Goal: Find specific page/section: Find specific page/section

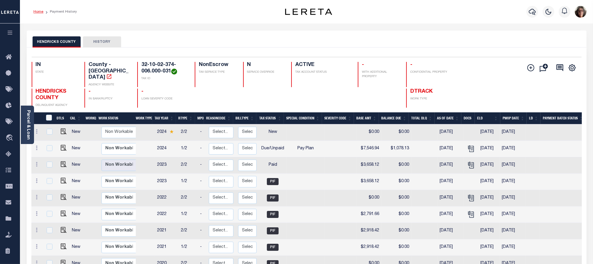
click at [38, 11] on link "Home" at bounding box center [38, 12] width 10 height 4
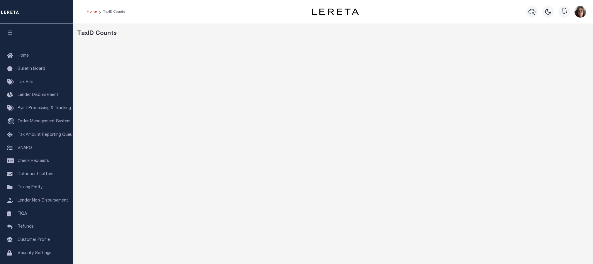
click at [89, 12] on link "Home" at bounding box center [92, 12] width 10 height 4
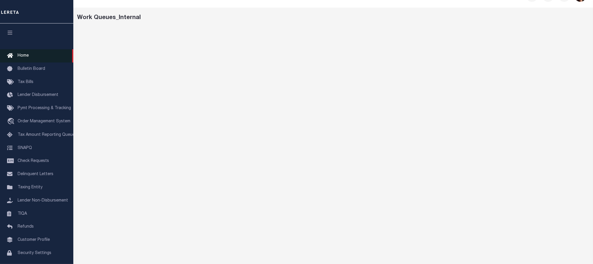
click at [27, 56] on span "Home" at bounding box center [23, 56] width 11 height 4
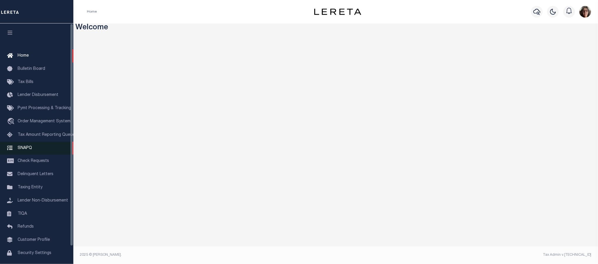
click at [21, 150] on span "SNAPQ" at bounding box center [25, 148] width 14 height 4
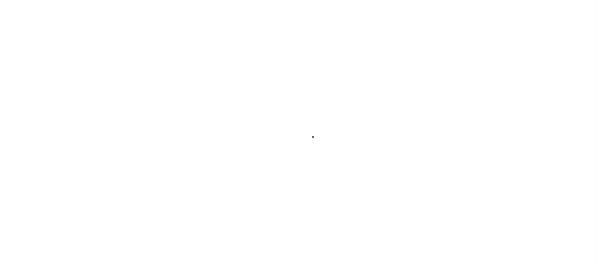
scroll to position [19, 0]
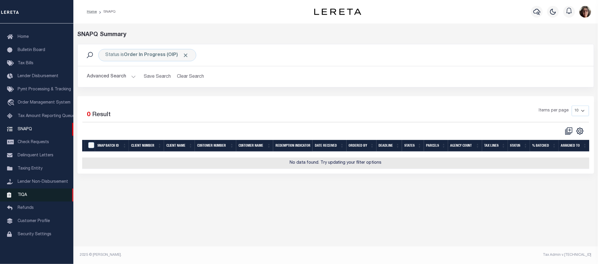
click at [24, 197] on span "TIQA" at bounding box center [22, 195] width 9 height 4
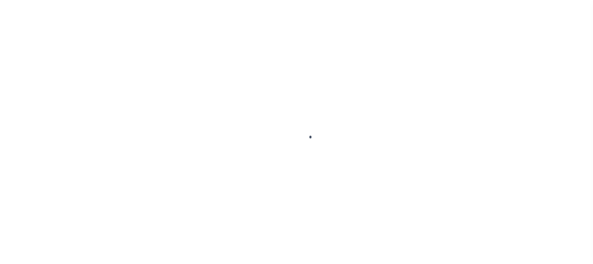
scroll to position [19, 0]
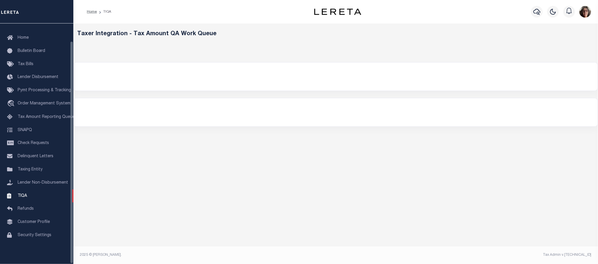
select select "200"
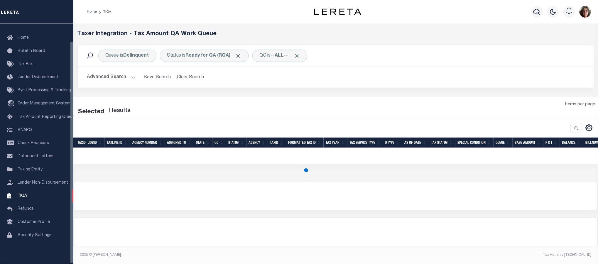
select select "200"
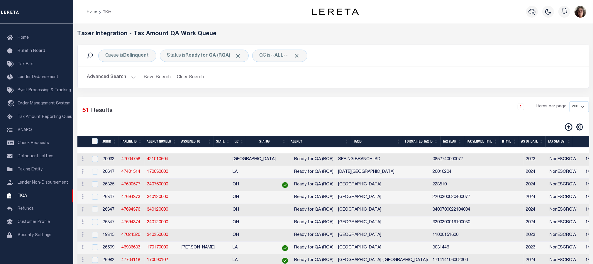
click at [89, 13] on li "Home" at bounding box center [92, 11] width 10 height 5
click at [91, 12] on link "Home" at bounding box center [92, 12] width 10 height 4
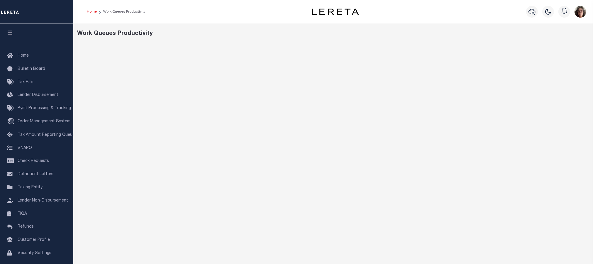
click at [90, 10] on link "Home" at bounding box center [92, 12] width 10 height 4
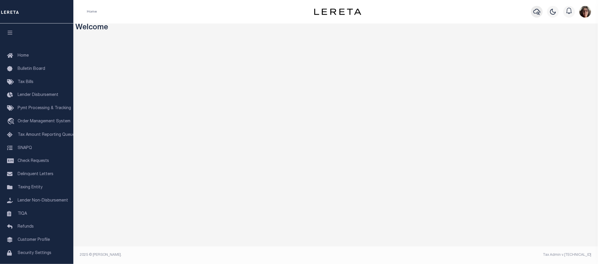
click at [536, 12] on icon "button" at bounding box center [536, 11] width 7 height 7
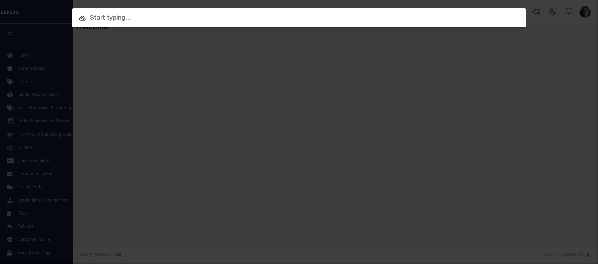
paste input "R104133"
type input "R104133"
